Goal: Task Accomplishment & Management: Use online tool/utility

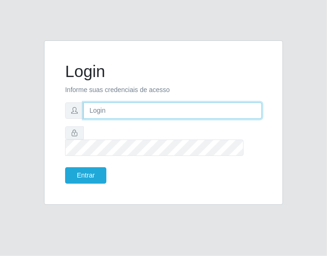
click at [139, 118] on input "text" at bounding box center [173, 110] width 179 height 16
type input "[EMAIL_ADDRESS][DOMAIN_NAME]"
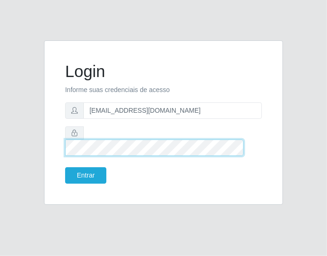
click at [65, 167] on button "Entrar" at bounding box center [85, 175] width 41 height 16
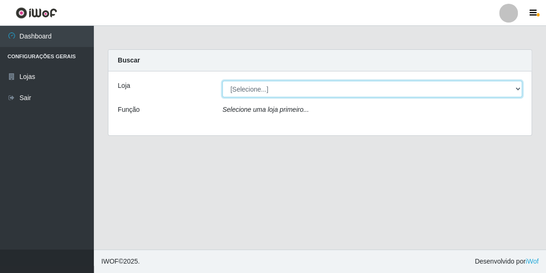
click at [327, 89] on select "[Selecione...] Hiper Queiroz - [GEOGRAPHIC_DATA]" at bounding box center [372, 89] width 300 height 16
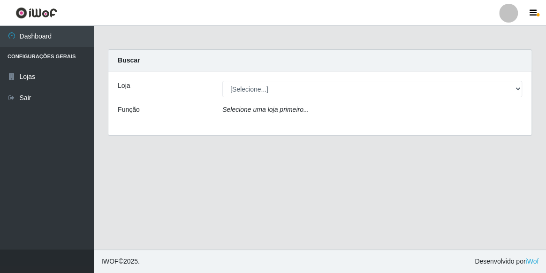
click at [327, 120] on div "Loja [Selecione...] Hiper Queiroz - Macau Função Selecione uma loja primeiro..." at bounding box center [319, 103] width 423 height 64
click at [327, 110] on div "Selecione uma loja primeiro..." at bounding box center [372, 112] width 314 height 14
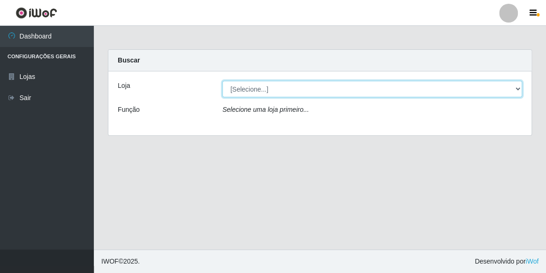
click at [327, 88] on select "[Selecione...] Hiper Queiroz - [GEOGRAPHIC_DATA]" at bounding box center [372, 89] width 300 height 16
select select "513"
click at [222, 81] on select "[Selecione...] Hiper Queiroz - [GEOGRAPHIC_DATA]" at bounding box center [372, 89] width 300 height 16
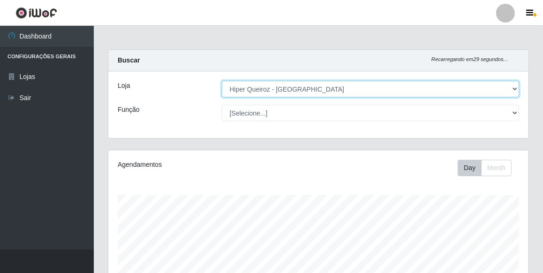
scroll to position [195, 420]
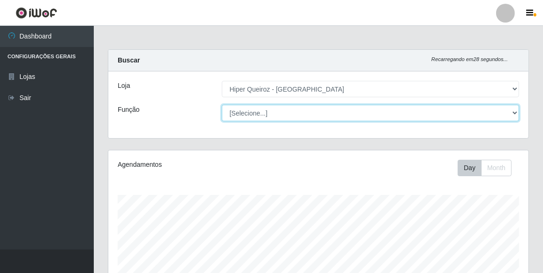
click at [271, 114] on select "[Selecione...] Embalador Embalador + Embalador ++ Operador de Caixa Operador de…" at bounding box center [371, 113] width 298 height 16
click at [222, 105] on select "[Selecione...] Embalador Embalador + Embalador ++ Operador de Caixa Operador de…" at bounding box center [371, 113] width 298 height 16
click at [327, 108] on select "[Selecione...] Embalador Embalador + Embalador ++ Operador de Caixa Operador de…" at bounding box center [371, 113] width 298 height 16
select select "70"
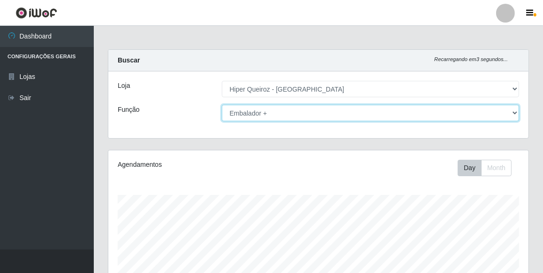
click at [222, 105] on select "[Selecione...] Embalador Embalador + Embalador ++ Operador de Caixa Operador de…" at bounding box center [371, 113] width 298 height 16
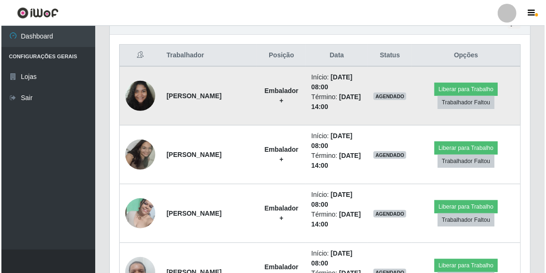
scroll to position [353, 0]
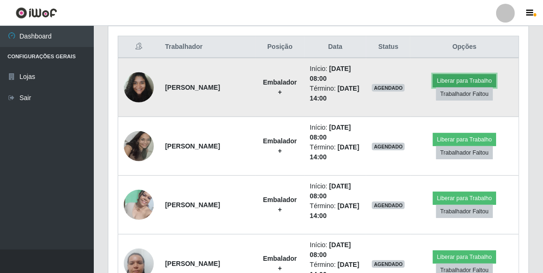
click at [327, 79] on button "Liberar para Trabalho" at bounding box center [464, 80] width 63 height 13
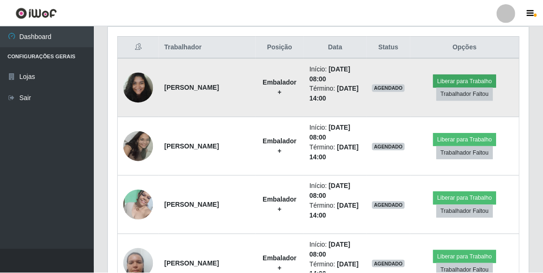
scroll to position [195, 416]
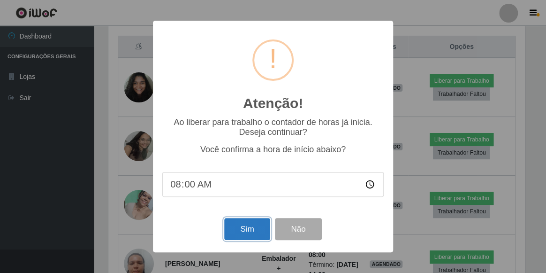
click at [254, 229] on button "Sim" at bounding box center [247, 229] width 46 height 22
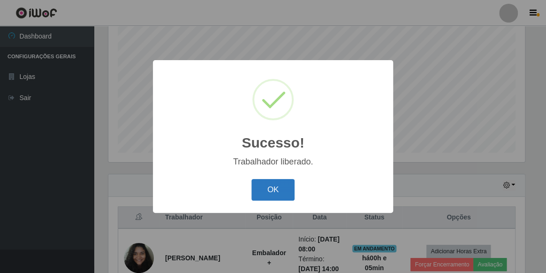
click at [259, 193] on button "OK" at bounding box center [273, 190] width 44 height 22
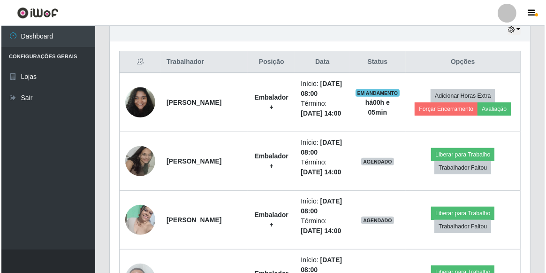
scroll to position [353, 0]
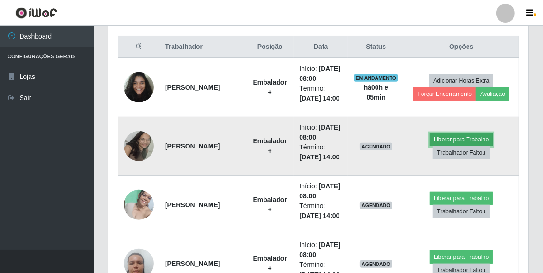
click at [327, 146] on button "Liberar para Trabalho" at bounding box center [461, 139] width 63 height 13
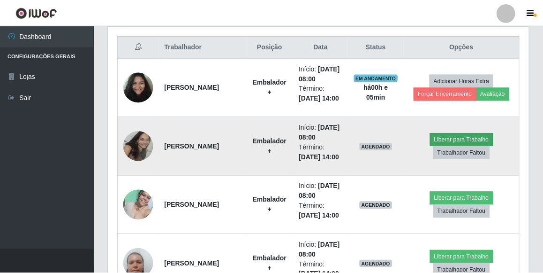
scroll to position [195, 416]
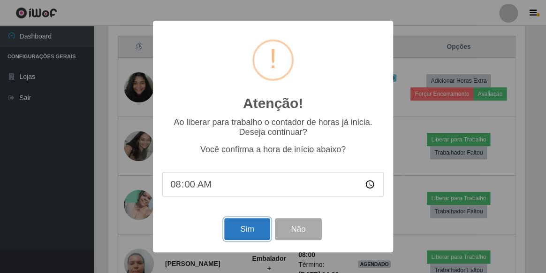
click at [234, 227] on button "Sim" at bounding box center [247, 229] width 46 height 22
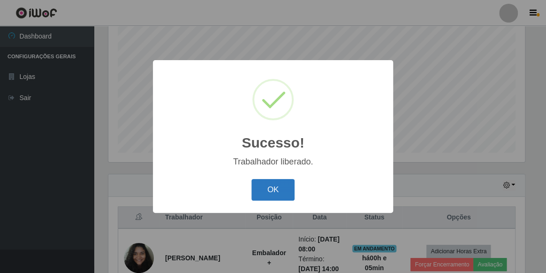
click at [261, 191] on button "OK" at bounding box center [273, 190] width 44 height 22
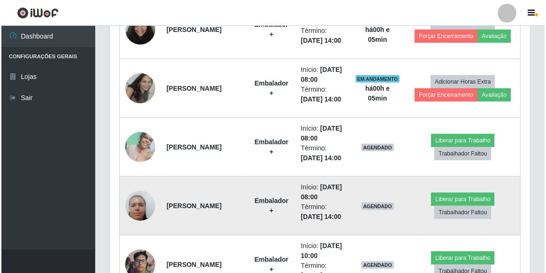
scroll to position [439, 0]
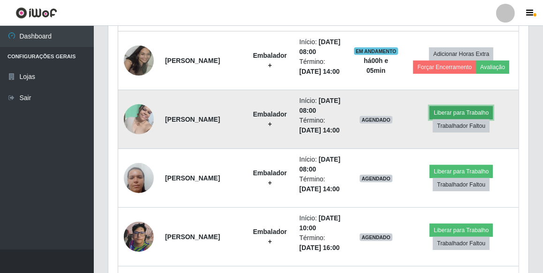
click at [327, 119] on button "Liberar para Trabalho" at bounding box center [461, 112] width 63 height 13
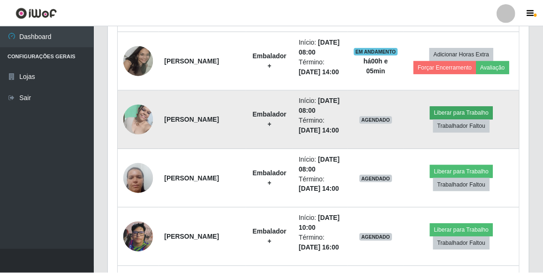
scroll to position [195, 416]
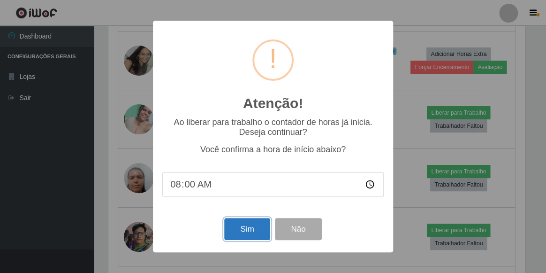
click at [255, 228] on button "Sim" at bounding box center [247, 229] width 46 height 22
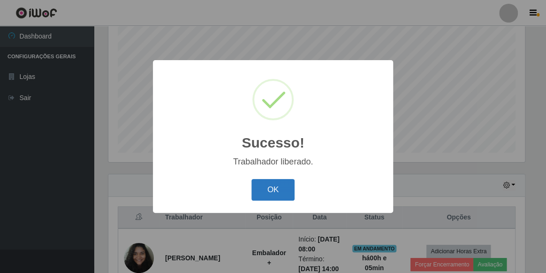
click at [278, 194] on button "OK" at bounding box center [273, 190] width 44 height 22
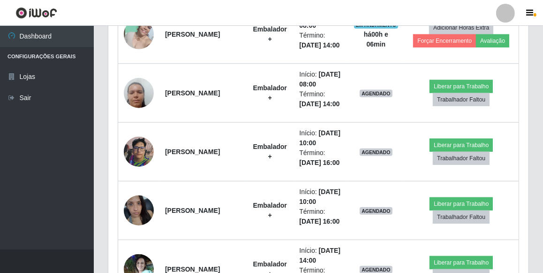
scroll to position [0, 0]
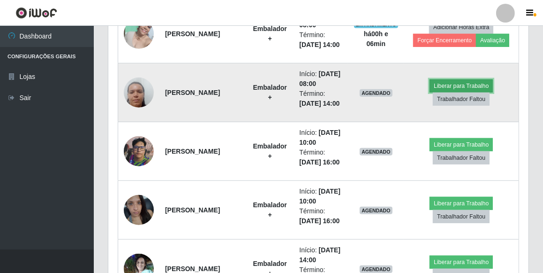
click at [327, 92] on button "Liberar para Trabalho" at bounding box center [461, 85] width 63 height 13
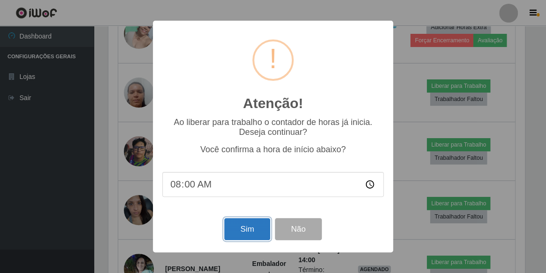
click at [238, 225] on button "Sim" at bounding box center [247, 229] width 46 height 22
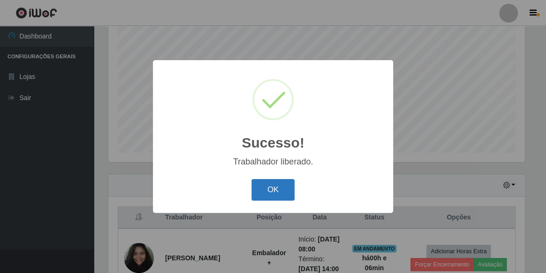
click at [279, 190] on button "OK" at bounding box center [273, 190] width 44 height 22
